Goal: Find specific page/section: Find specific page/section

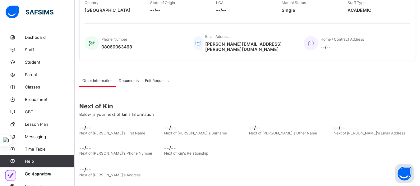
scroll to position [135, 0]
click at [36, 63] on span "Student" at bounding box center [50, 62] width 50 height 5
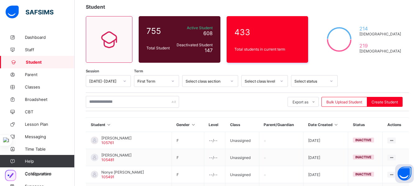
scroll to position [36, 0]
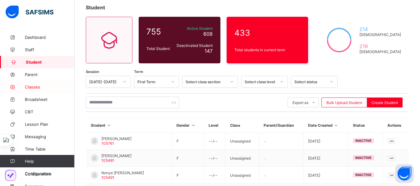
click at [31, 88] on span "Classes" at bounding box center [50, 87] width 50 height 5
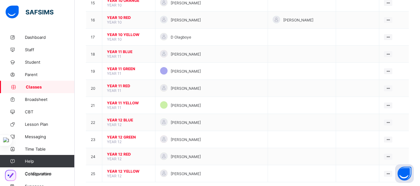
scroll to position [320, 0]
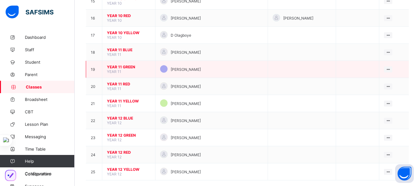
click at [119, 66] on span "YEAR 11 GREEN" at bounding box center [129, 67] width 44 height 5
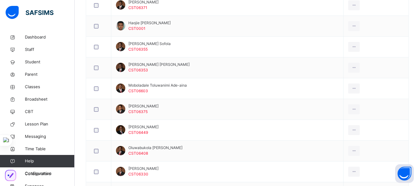
scroll to position [331, 0]
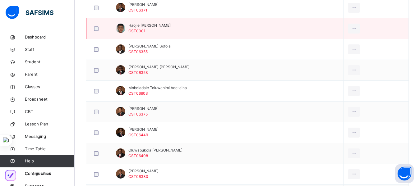
click at [145, 24] on span "Haojie [PERSON_NAME]" at bounding box center [149, 26] width 42 height 6
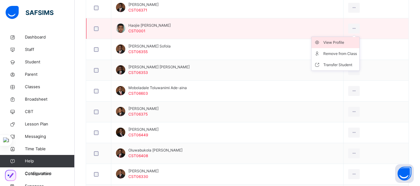
click at [343, 42] on div "View Profile" at bounding box center [341, 43] width 34 height 6
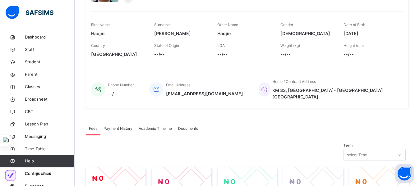
scroll to position [89, 0]
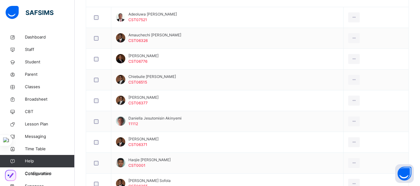
scroll to position [199, 0]
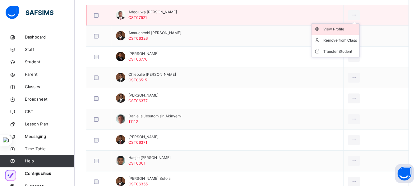
click at [343, 31] on div "View Profile" at bounding box center [341, 29] width 34 height 6
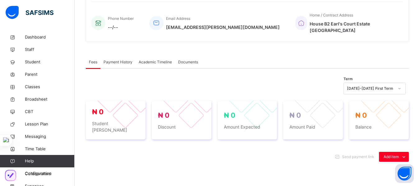
scroll to position [199, 0]
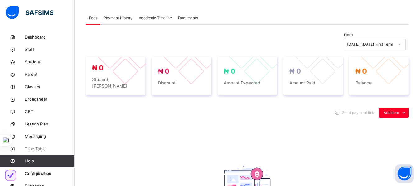
click at [343, 114] on div "Send payment link Add item Optional items Special bill No record found There is…" at bounding box center [247, 174] width 323 height 145
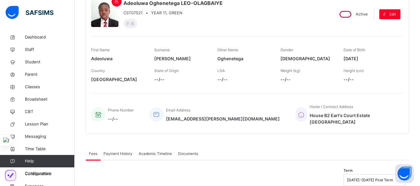
scroll to position [62, 0]
